Goal: Check status: Check status

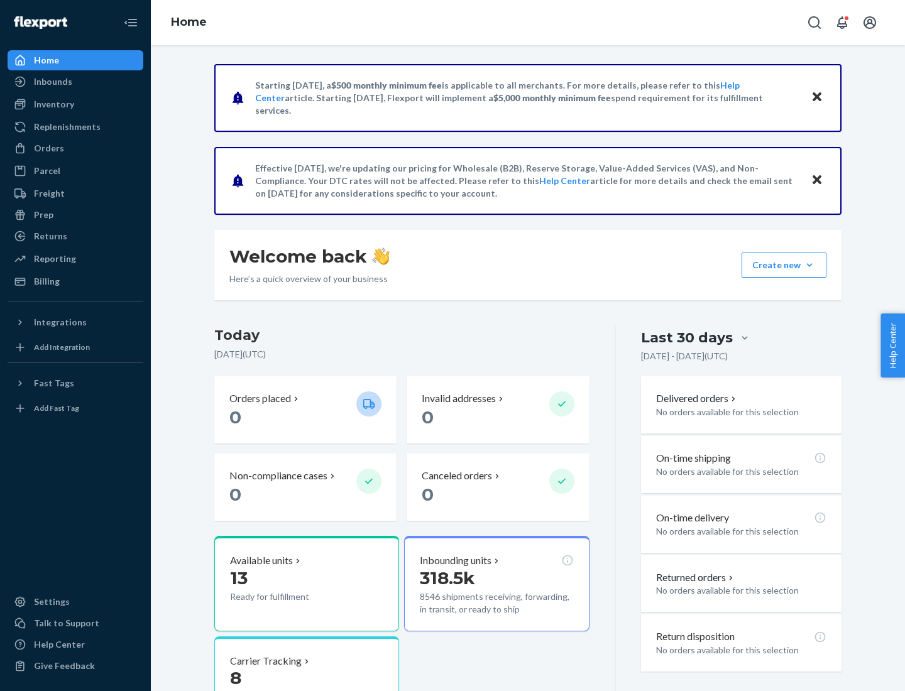
click at [809, 265] on button "Create new Create new inbound Create new order Create new product" at bounding box center [783, 265] width 85 height 25
click at [52, 82] on div "Inbounds" at bounding box center [53, 81] width 38 height 13
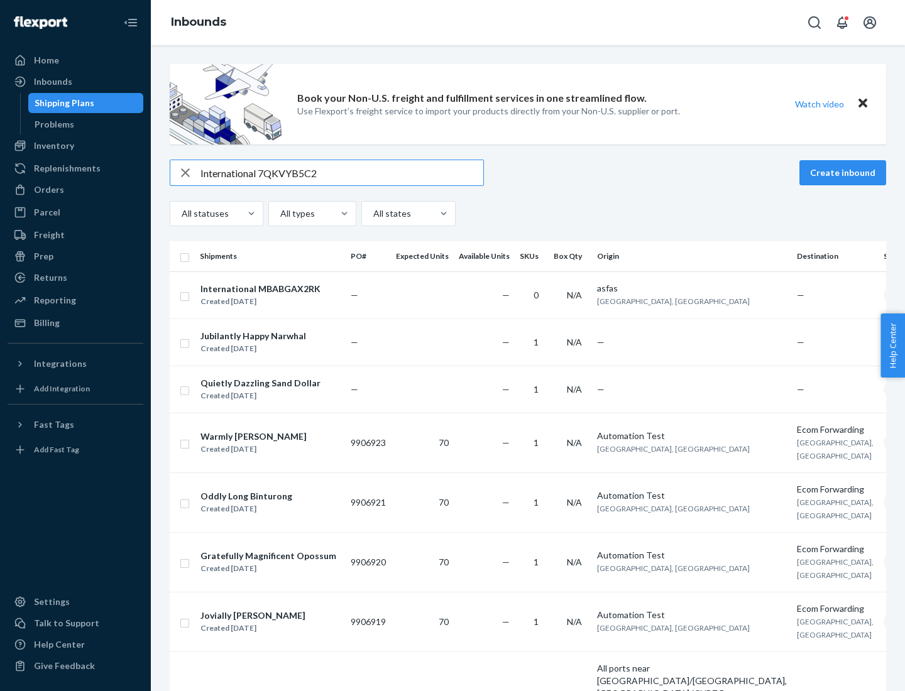
type input "International 7QKVYB5C29"
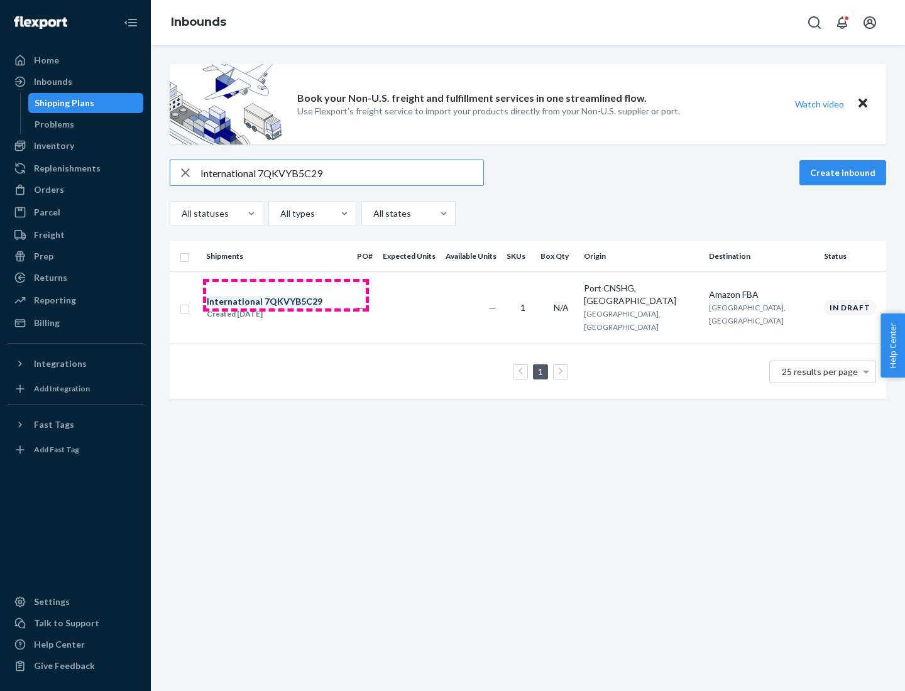
click at [286, 308] on div "Created [DATE]" at bounding box center [265, 314] width 116 height 13
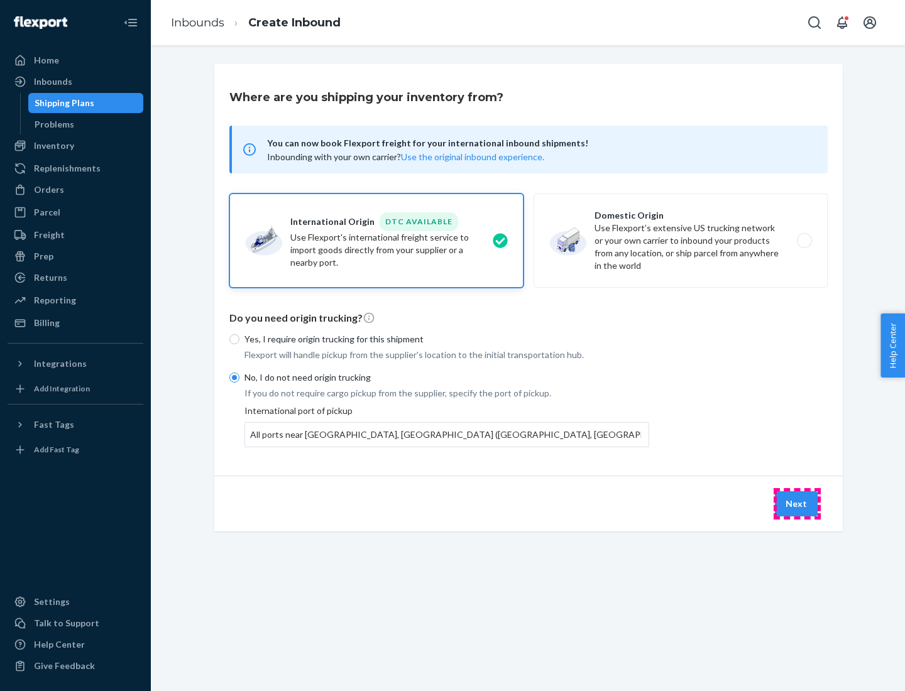
click at [797, 503] on button "Next" at bounding box center [796, 503] width 43 height 25
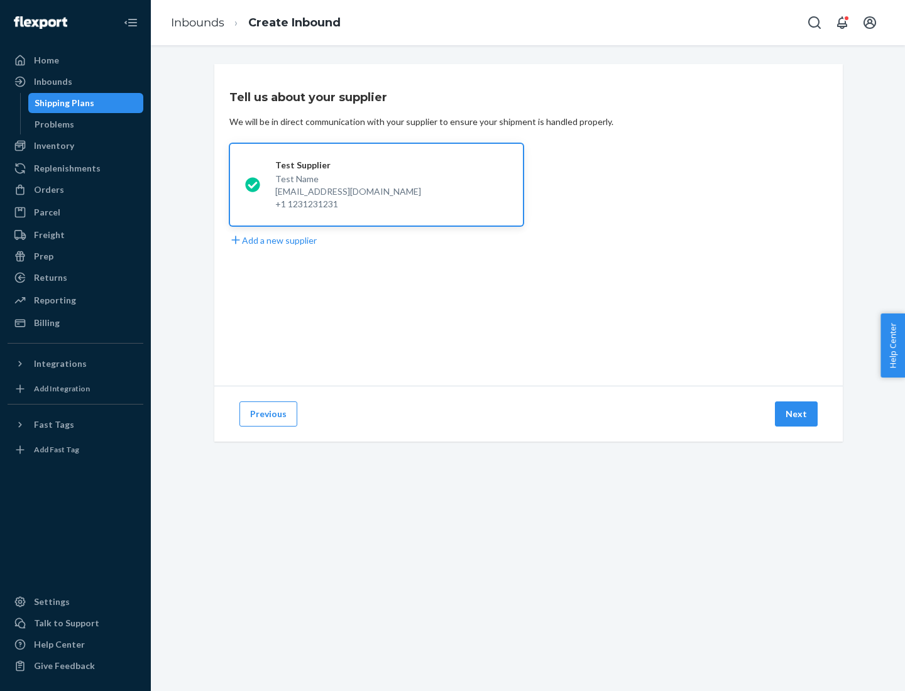
click at [797, 414] on button "Next" at bounding box center [796, 413] width 43 height 25
